Goal: Task Accomplishment & Management: Complete application form

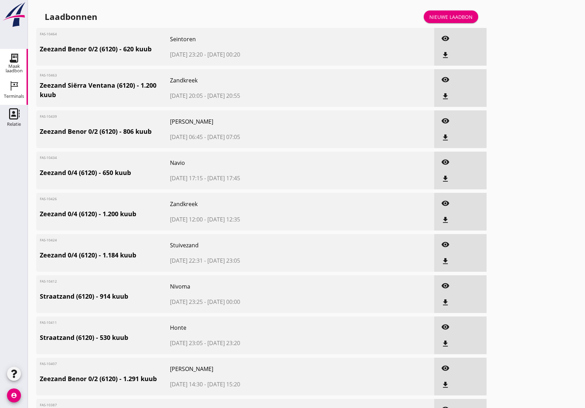
click at [17, 88] on icon "Terminals" at bounding box center [13, 85] width 11 height 11
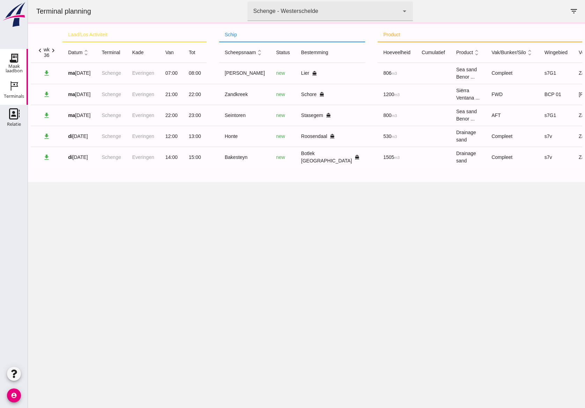
click at [15, 66] on div "Maak laadbon" at bounding box center [14, 68] width 28 height 9
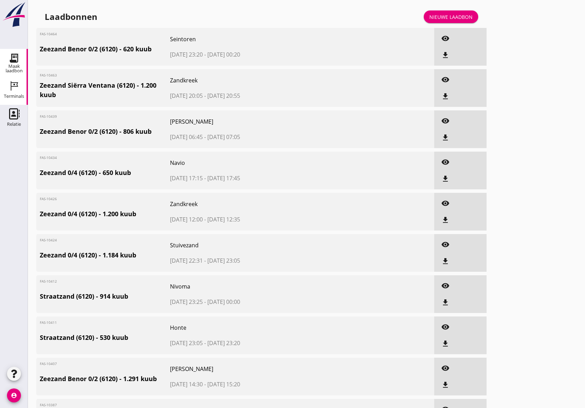
click at [16, 89] on icon "Terminals" at bounding box center [13, 85] width 11 height 11
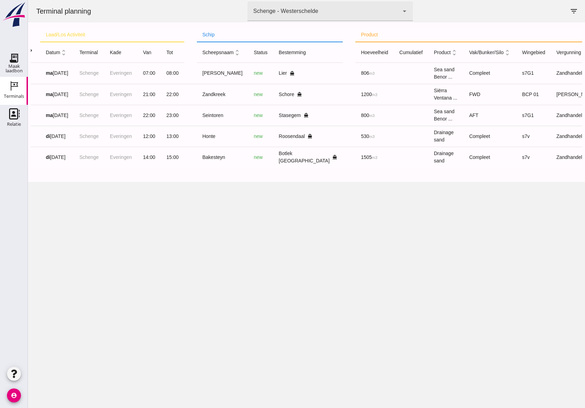
scroll to position [0, 50]
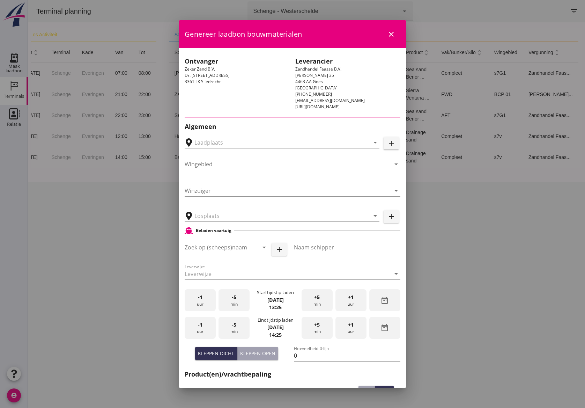
click at [379, 136] on div "arrow_drop_down add" at bounding box center [292, 141] width 219 height 22
type input "Schenge, Westerschelde"
type input "Noordzeezand"
type input "Schenge"
type input "Breure Grondwerken, Roosendaal"
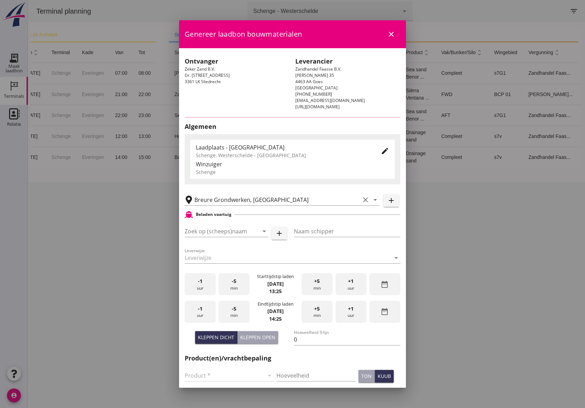
type input "s7v"
type input "Honte"
type input "Dick Koesveld"
type input "560"
type input "Drainagezand (6120)"
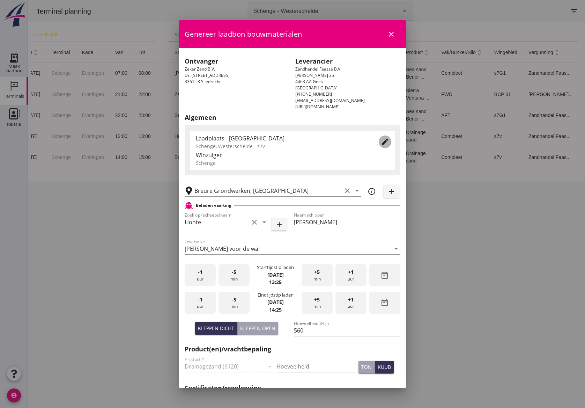
click at [379, 136] on button "edit" at bounding box center [385, 142] width 13 height 13
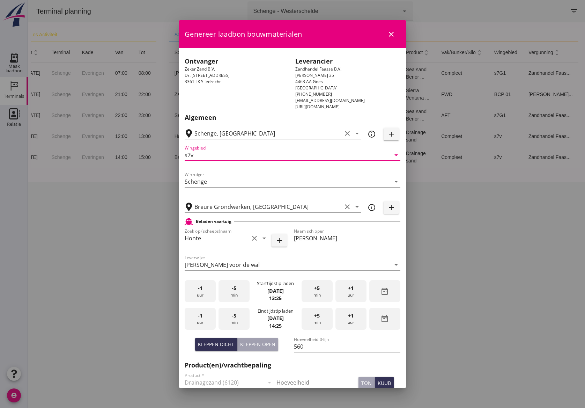
click at [251, 153] on input "s7v" at bounding box center [288, 155] width 206 height 11
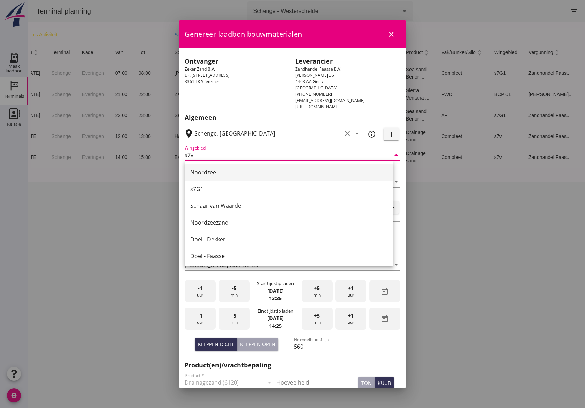
click at [210, 175] on div "Noordzee" at bounding box center [289, 172] width 198 height 8
type input "Noordzee"
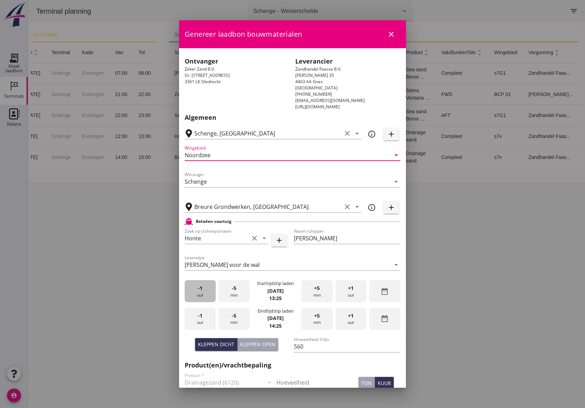
click at [185, 290] on div "-1 uur" at bounding box center [200, 291] width 31 height 22
click at [312, 293] on div "+5 min" at bounding box center [317, 291] width 31 height 22
click at [202, 321] on div "-1 uur" at bounding box center [200, 319] width 31 height 22
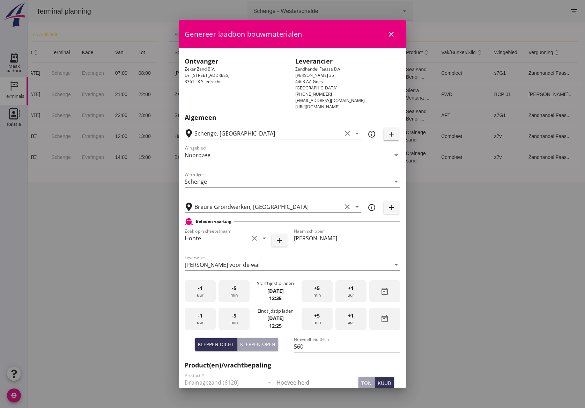
click at [318, 319] on div "+5 min" at bounding box center [317, 319] width 31 height 22
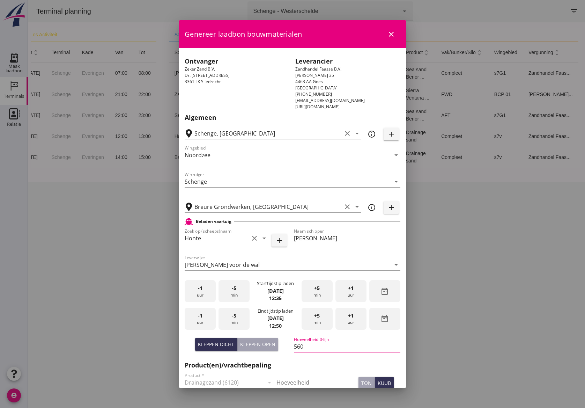
drag, startPoint x: 308, startPoint y: 347, endPoint x: 285, endPoint y: 347, distance: 22.4
click at [285, 347] on div "Kleppen dicht Kleppen open Hoeveelheid 0-lijn 560" at bounding box center [292, 347] width 219 height 27
paste input "560"
type input "560"
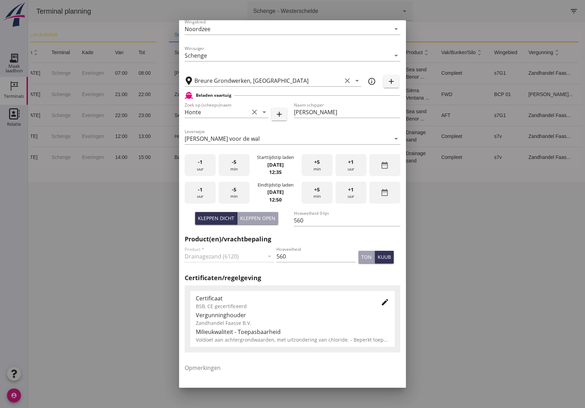
scroll to position [175, 0]
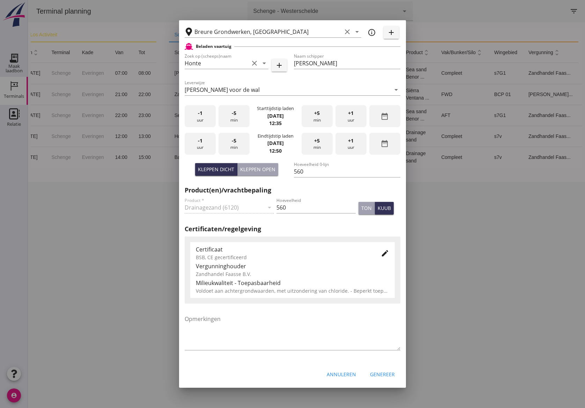
click at [381, 251] on icon "edit" at bounding box center [385, 253] width 8 height 8
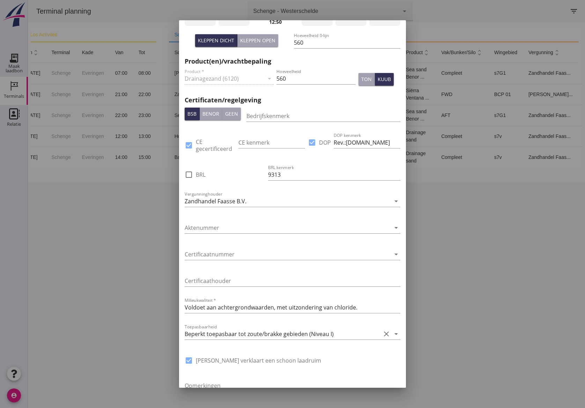
scroll to position [371, 0]
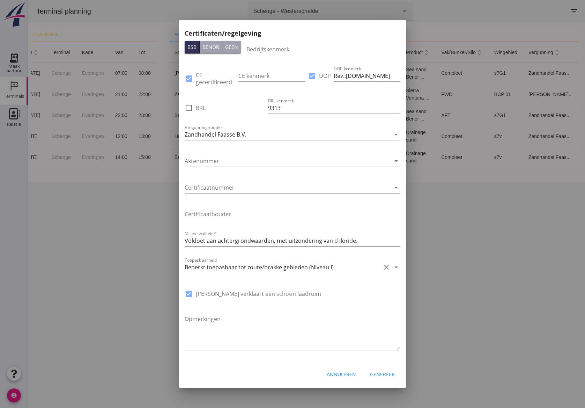
click at [379, 371] on div "Genereer" at bounding box center [382, 374] width 25 height 7
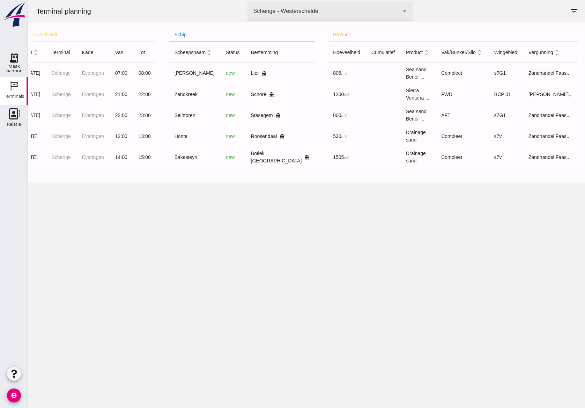
drag, startPoint x: 400, startPoint y: 167, endPoint x: 408, endPoint y: 166, distance: 8.0
click tr "download di 2 sep Schenge Everingen 14:00 15:00 Bakesteyn new Botlek Rotterdam …"
click at [1, 56] on link "Maak laadbon Maak laadbon" at bounding box center [14, 63] width 28 height 28
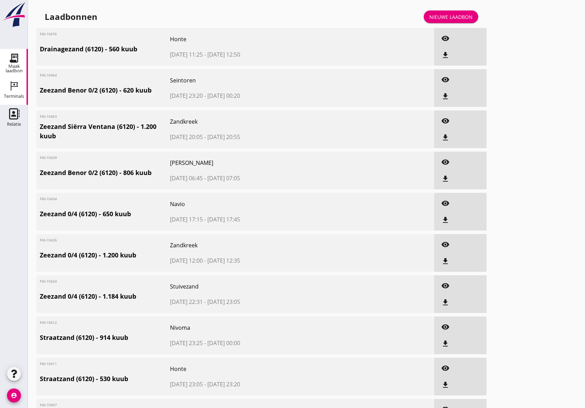
click at [10, 87] on icon "Terminals" at bounding box center [13, 85] width 11 height 11
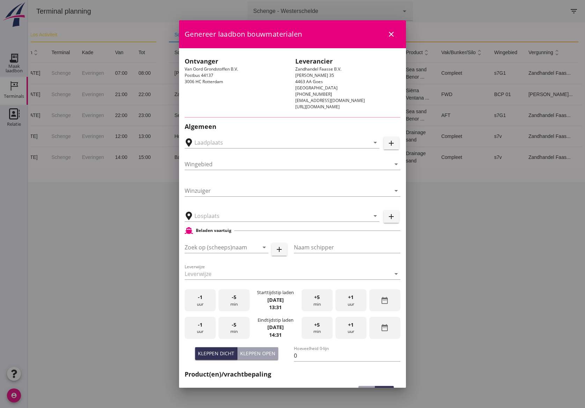
type input "Schenge, Westerschelde"
type input "s7v"
type input "Schenge"
type input "Zandoverslag Oude Maasweg, Botlek Rotterdam"
type input "Bakesteyn"
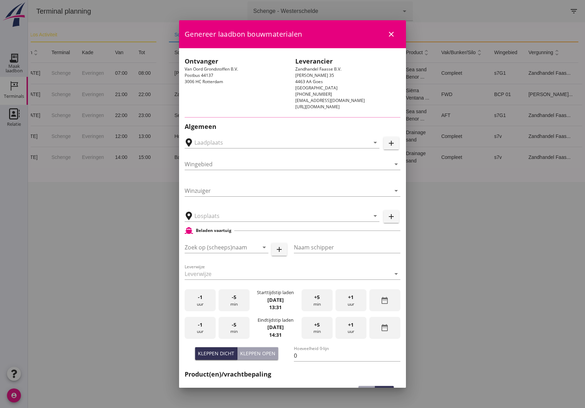
type input "Schipper Bakesteyn"
type input "1643"
type input "Drainagezand (6120)"
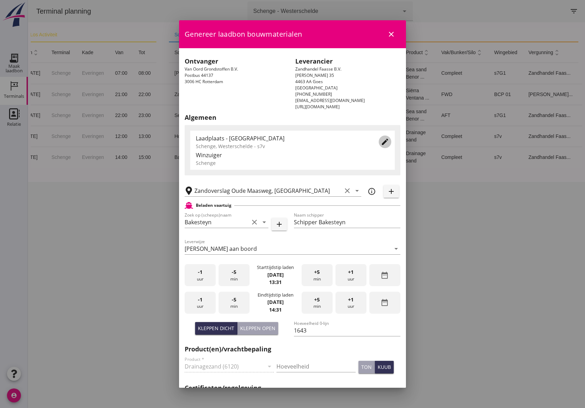
click at [381, 143] on icon "edit" at bounding box center [385, 142] width 8 height 8
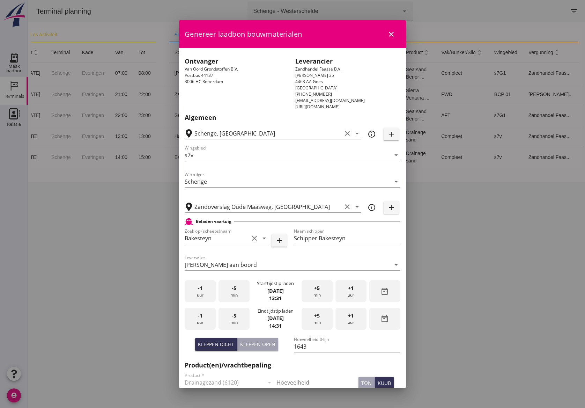
click at [199, 157] on input "s7v" at bounding box center [288, 155] width 206 height 11
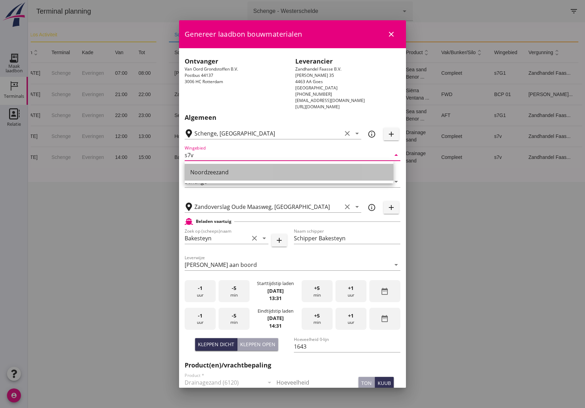
click at [209, 172] on div "Noordzeezand" at bounding box center [289, 172] width 198 height 8
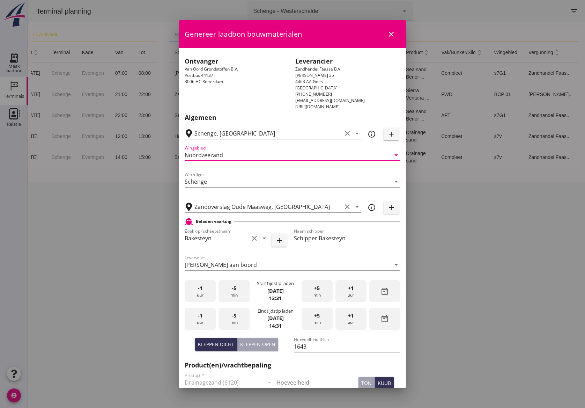
click at [245, 155] on input "Noordzeezand" at bounding box center [288, 155] width 206 height 11
type input "Noordzee"
click at [256, 344] on div "Kleppen open" at bounding box center [257, 344] width 35 height 7
type input "1100"
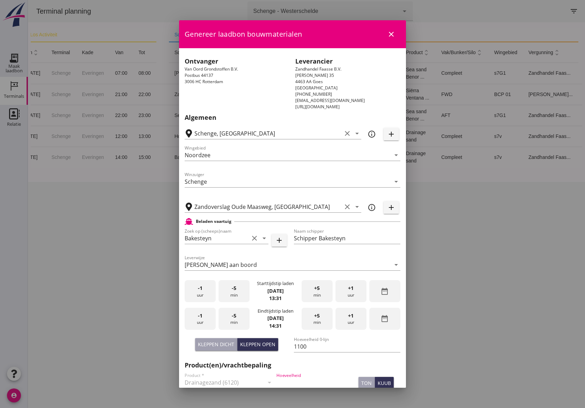
click at [282, 381] on input "Hoeveelheid" at bounding box center [316, 382] width 79 height 11
type input "1400"
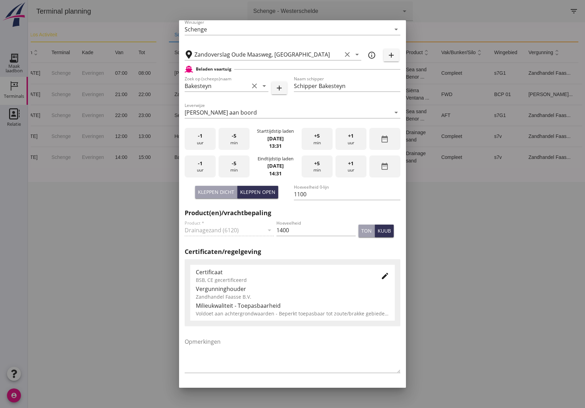
scroll to position [154, 0]
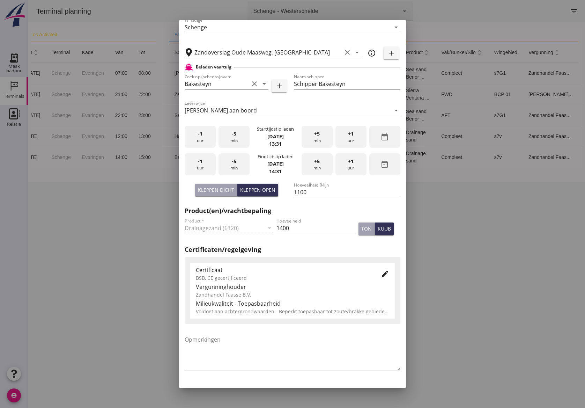
click at [235, 135] on div "-5 min" at bounding box center [234, 137] width 31 height 22
click at [235, 135] on span "-5" at bounding box center [234, 134] width 5 height 8
click at [233, 134] on span "-5" at bounding box center [234, 134] width 5 height 8
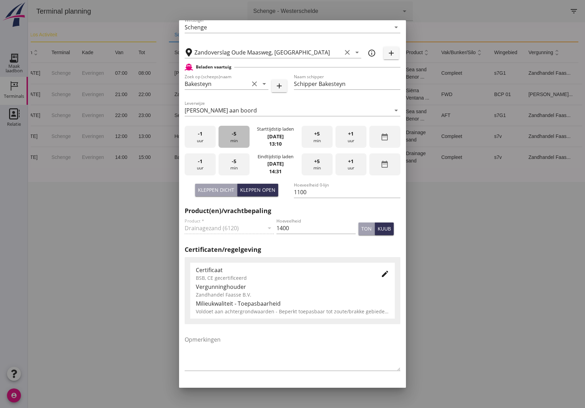
click at [233, 134] on span "-5" at bounding box center [234, 134] width 5 height 8
click at [210, 157] on div "-1 uur" at bounding box center [200, 164] width 31 height 22
click at [319, 165] on div "+5 min" at bounding box center [317, 164] width 31 height 22
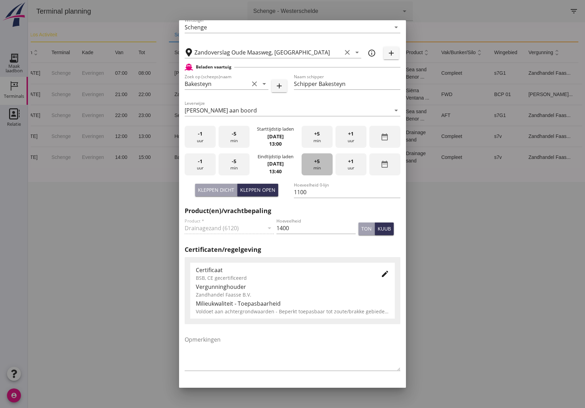
click at [323, 166] on div "+5 min" at bounding box center [317, 164] width 31 height 22
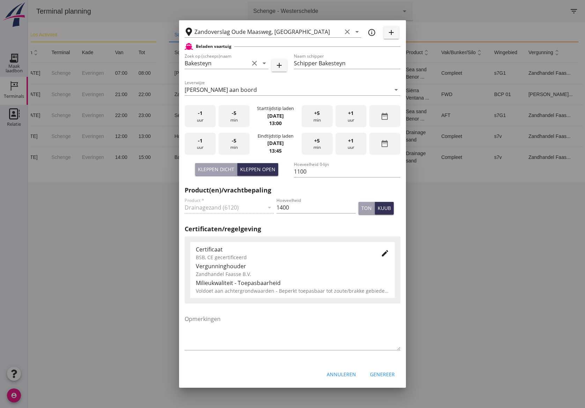
click at [381, 373] on div "Genereer" at bounding box center [382, 374] width 25 height 7
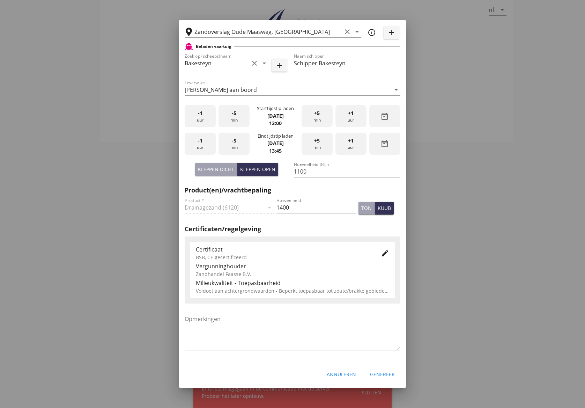
type input "info@schenge.nl"
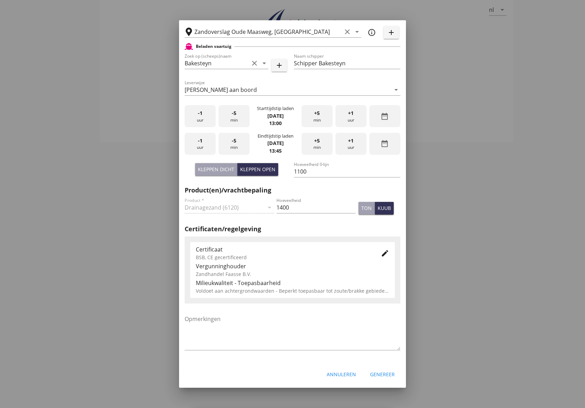
click at [377, 374] on div "Genereer" at bounding box center [382, 374] width 25 height 7
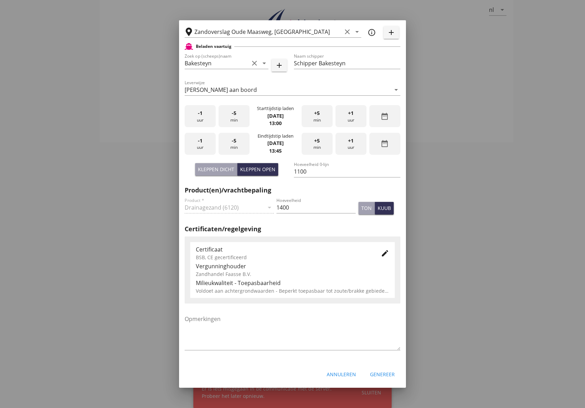
click at [103, 269] on div at bounding box center [292, 204] width 585 height 408
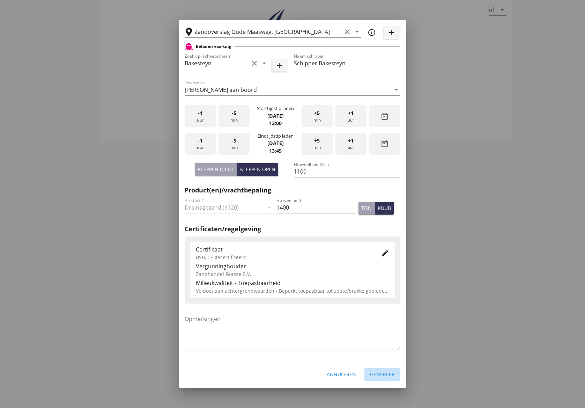
click at [377, 374] on div "Genereer" at bounding box center [382, 374] width 25 height 7
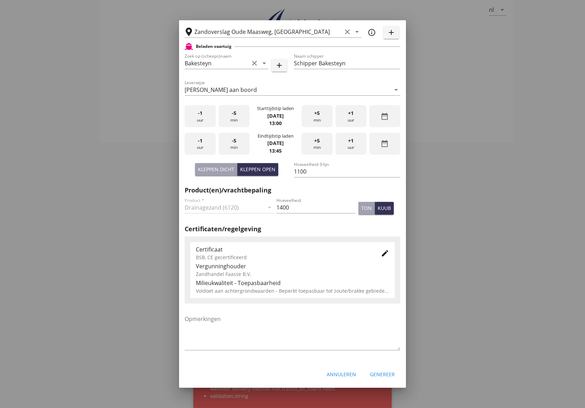
click at [377, 374] on div "Genereer" at bounding box center [382, 374] width 25 height 7
click at [377, 374] on div "Annuleren Genereer" at bounding box center [292, 375] width 227 height 24
click at [377, 374] on div "Genereer" at bounding box center [382, 374] width 25 height 7
click at [377, 374] on div "Annuleren Genereer" at bounding box center [292, 375] width 227 height 24
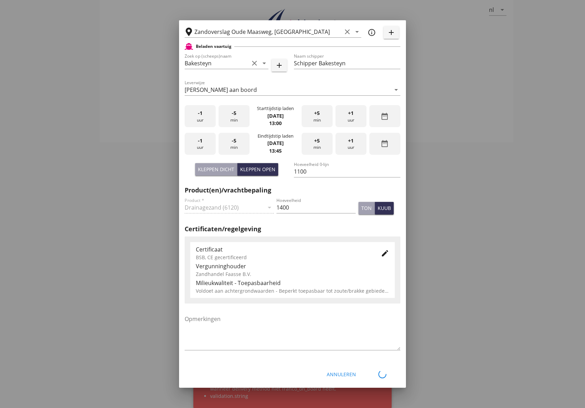
click at [377, 374] on div "Annuleren Genereer" at bounding box center [292, 375] width 227 height 24
click at [377, 374] on div "Genereer" at bounding box center [382, 374] width 25 height 7
click at [376, 374] on div "Annuleren Genereer" at bounding box center [292, 375] width 227 height 24
click at [375, 374] on div "Annuleren Genereer" at bounding box center [292, 375] width 227 height 24
click at [373, 374] on div "Genereer" at bounding box center [382, 374] width 25 height 7
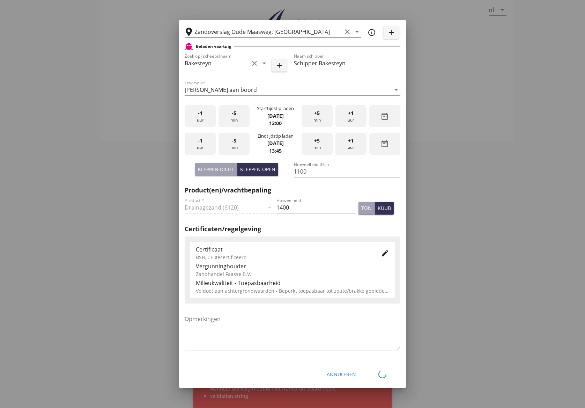
click at [373, 373] on div "Annuleren Genereer" at bounding box center [292, 375] width 227 height 24
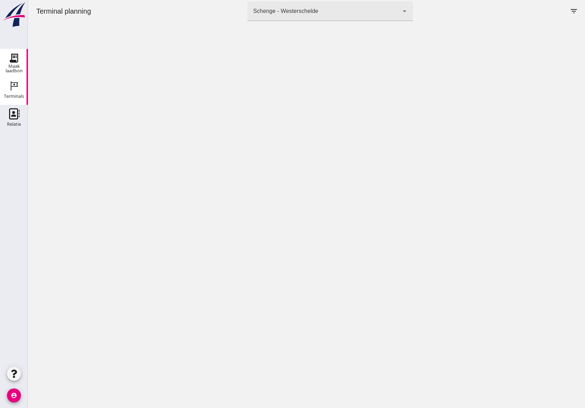
click at [13, 63] on icon "Maak laadbon" at bounding box center [13, 57] width 11 height 11
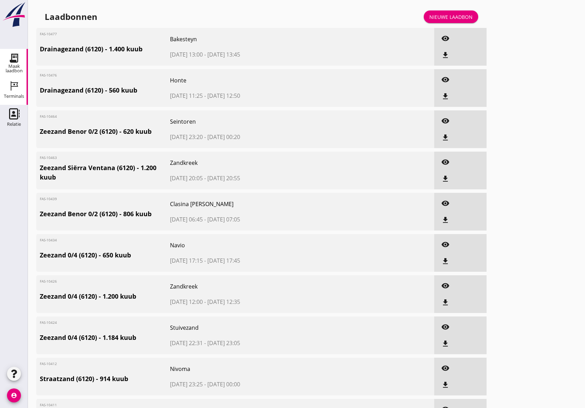
click at [12, 90] on icon "Terminals" at bounding box center [13, 85] width 11 height 11
